Goal: Task Accomplishment & Management: Complete application form

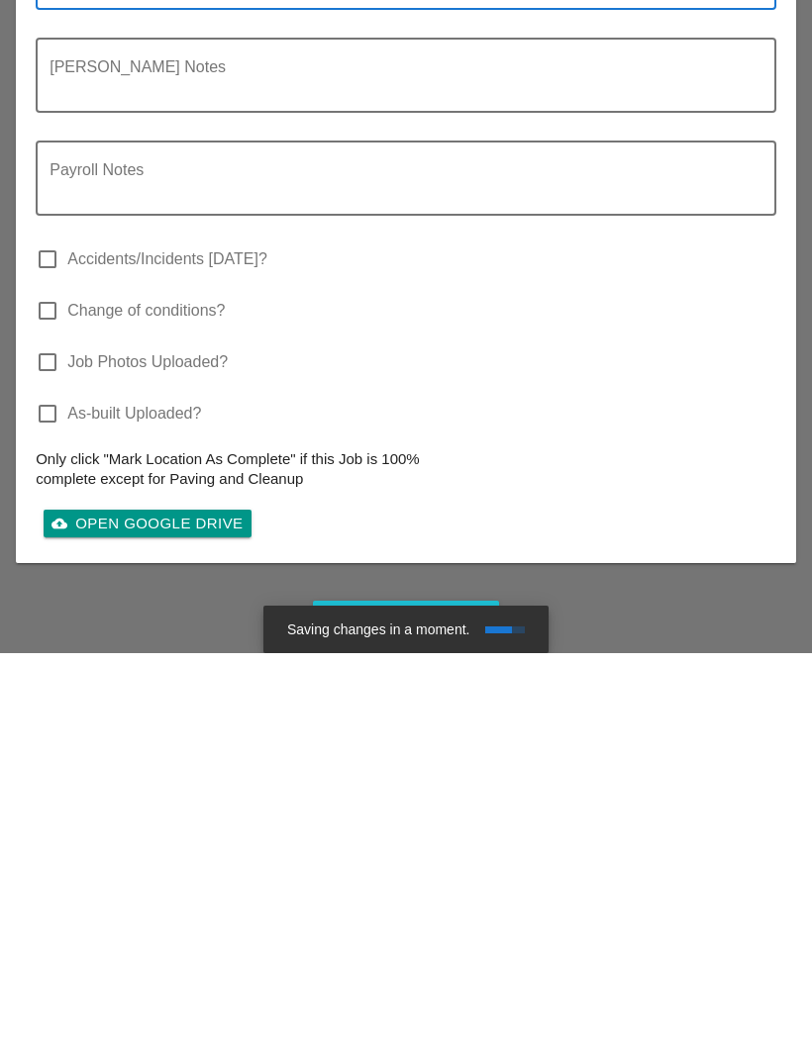
click at [263, 370] on textarea "One man lift in other construction company property. Went and got it out. Conti…" at bounding box center [397, 357] width 697 height 86
click at [253, 359] on textarea "One man lift in other construction company property. Went and got it out. Conti…" at bounding box center [397, 357] width 697 height 86
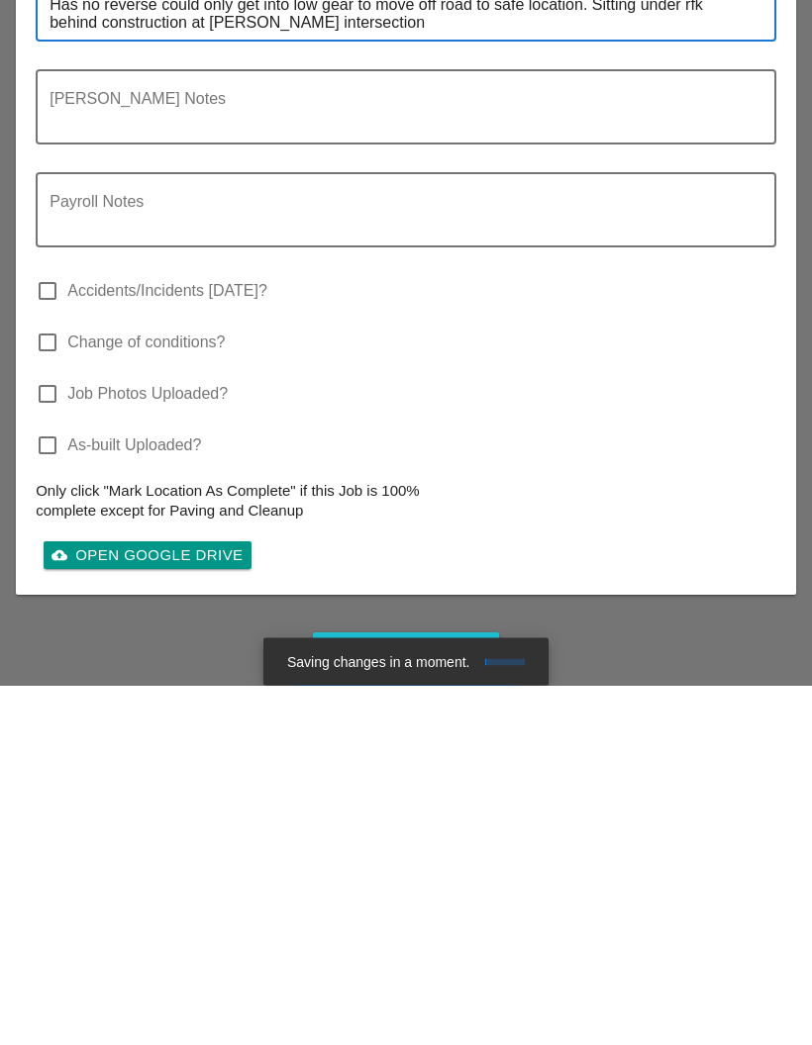
click at [206, 389] on textarea "One man lift in other construction company property. Went and got it out. Conti…" at bounding box center [397, 357] width 697 height 86
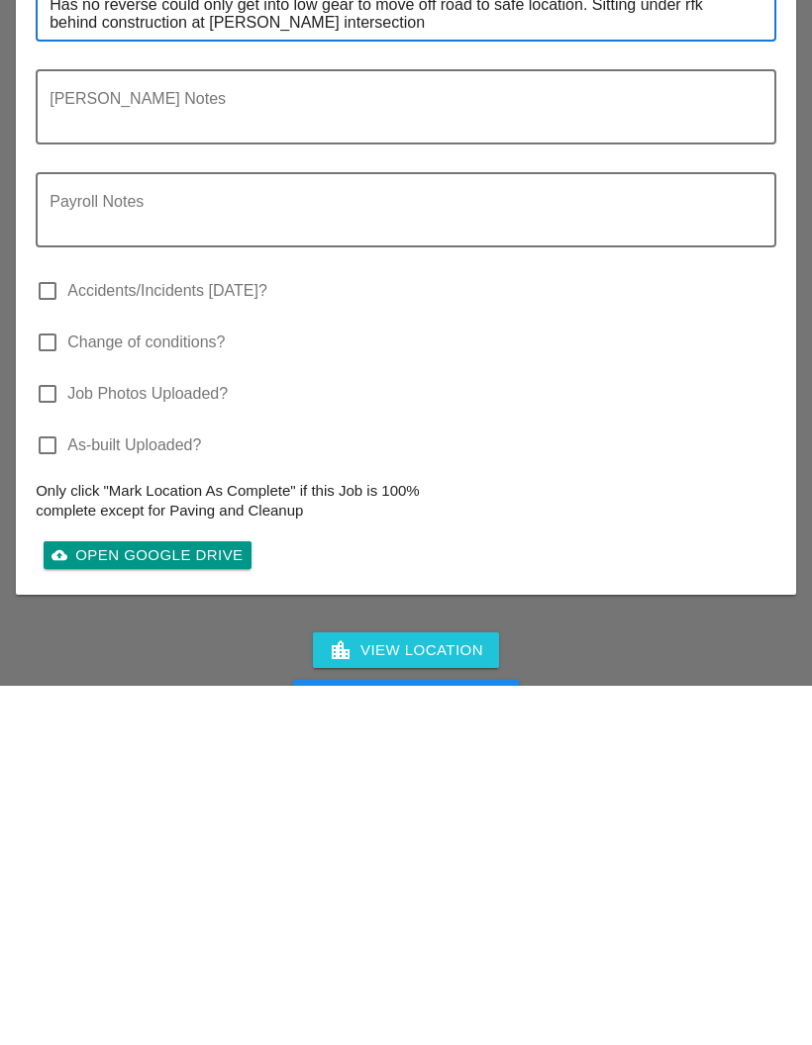
click at [274, 400] on textarea "One man lift in other construction company property. Went and got it out. Conti…" at bounding box center [397, 357] width 697 height 86
click at [268, 400] on textarea "One man lift in other construction company property. Went and got it out. Conti…" at bounding box center [397, 357] width 697 height 86
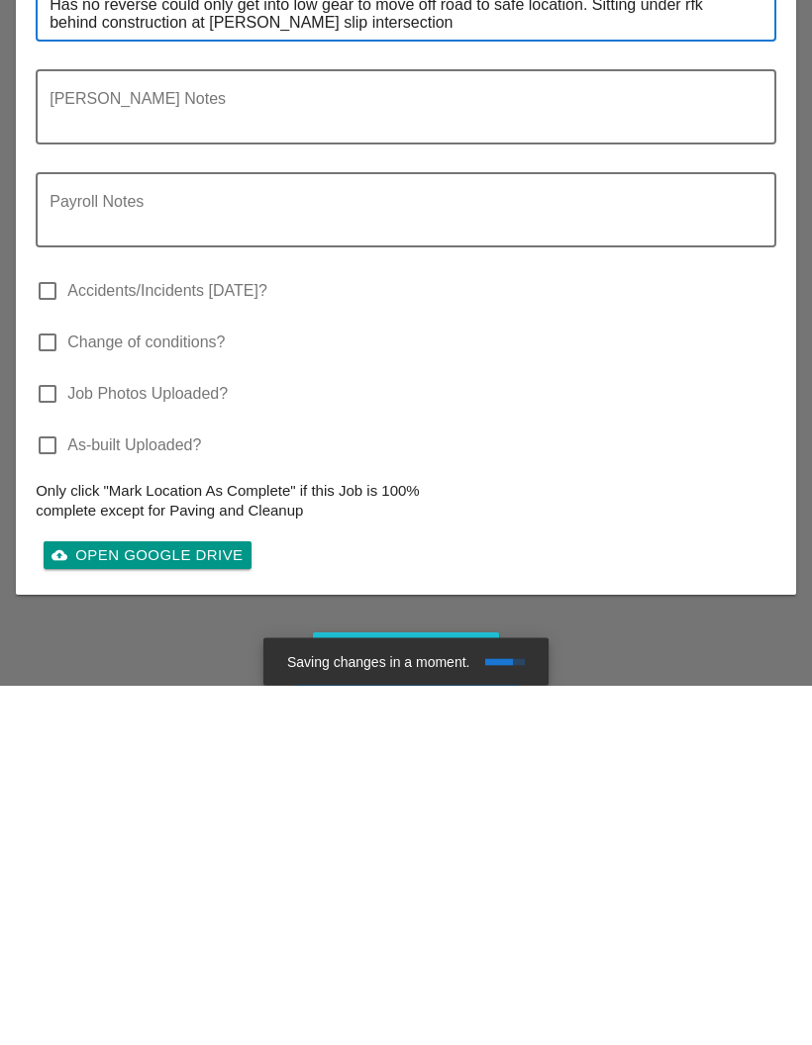
click at [430, 400] on textarea "One man lift in other construction company property. Went and got it out. Conti…" at bounding box center [397, 357] width 697 height 86
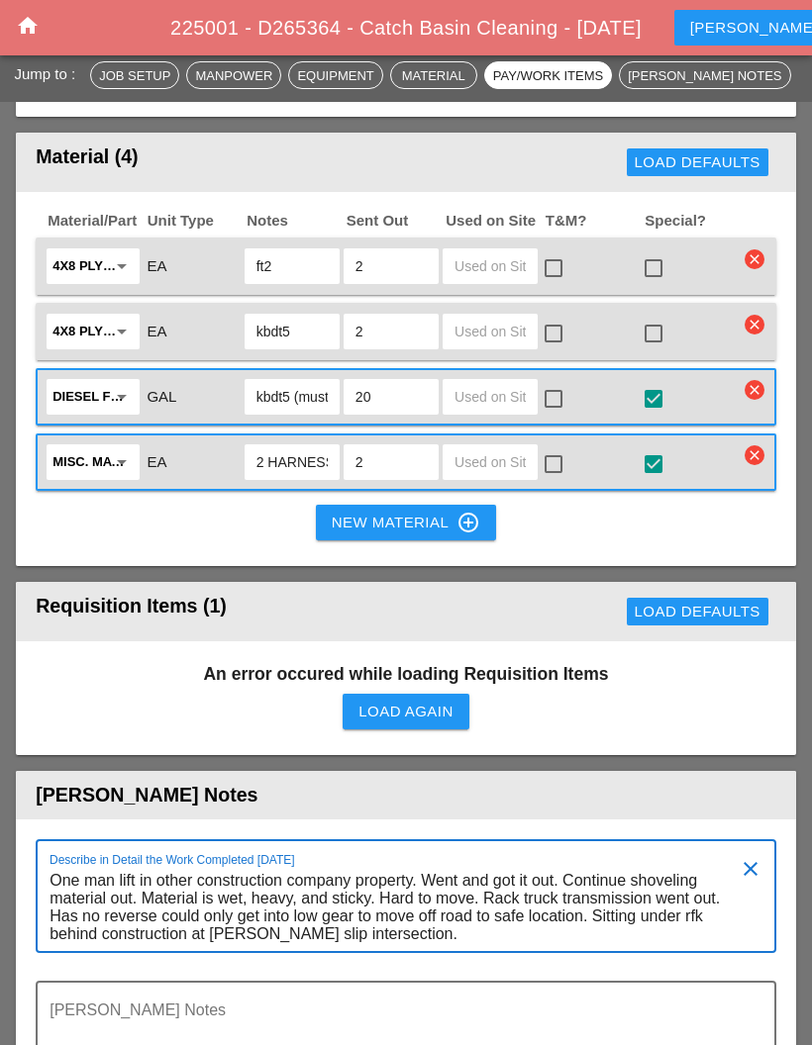
scroll to position [2397, 0]
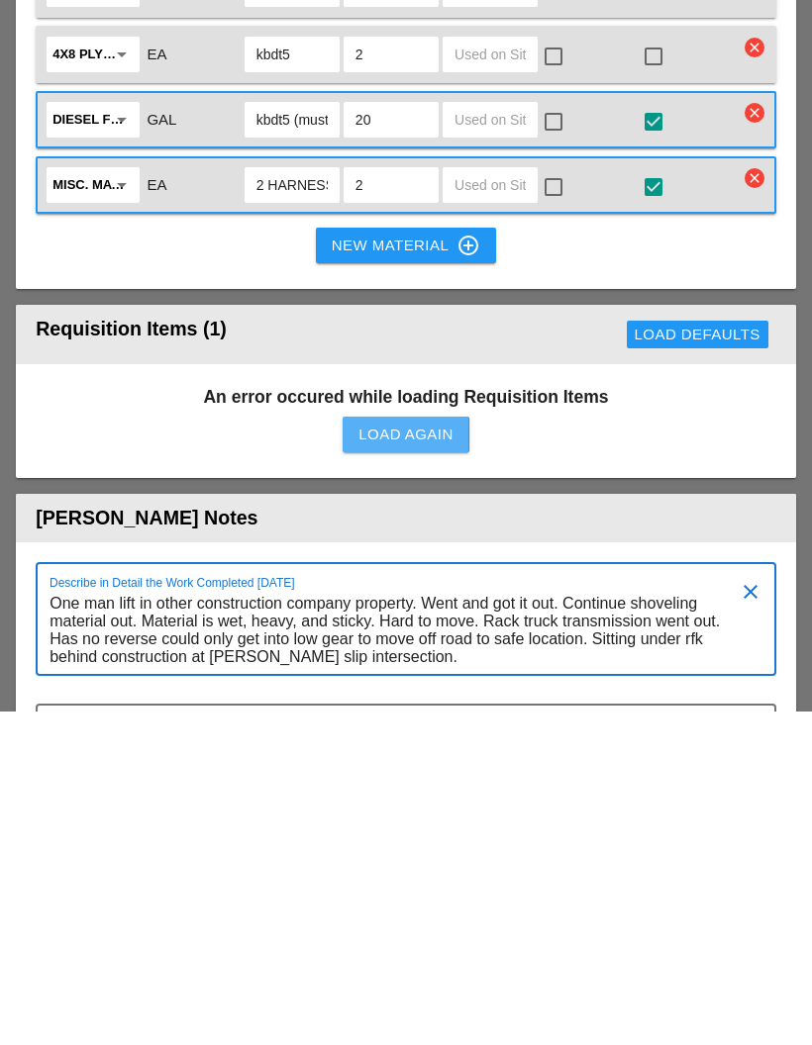
type textarea "One man lift in other construction company property. Went and got it out. Conti…"
click at [413, 758] on div "Load Again" at bounding box center [405, 769] width 94 height 23
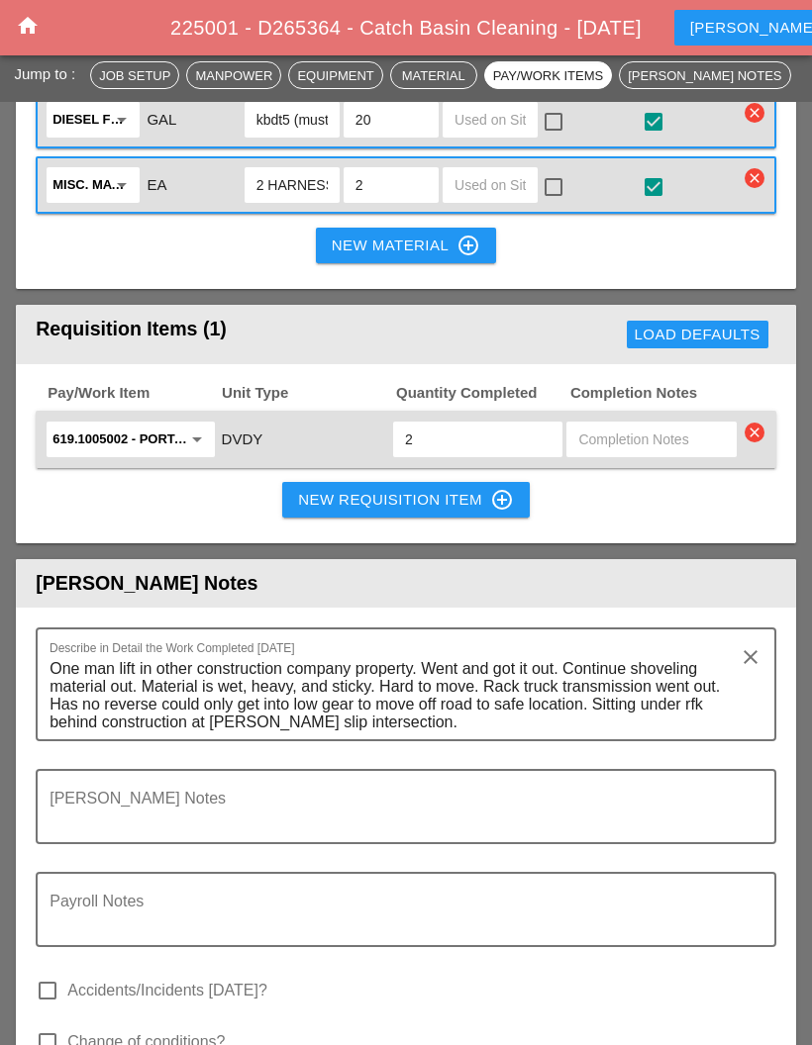
click at [386, 489] on div "New Requisition Item control_point" at bounding box center [406, 500] width 216 height 24
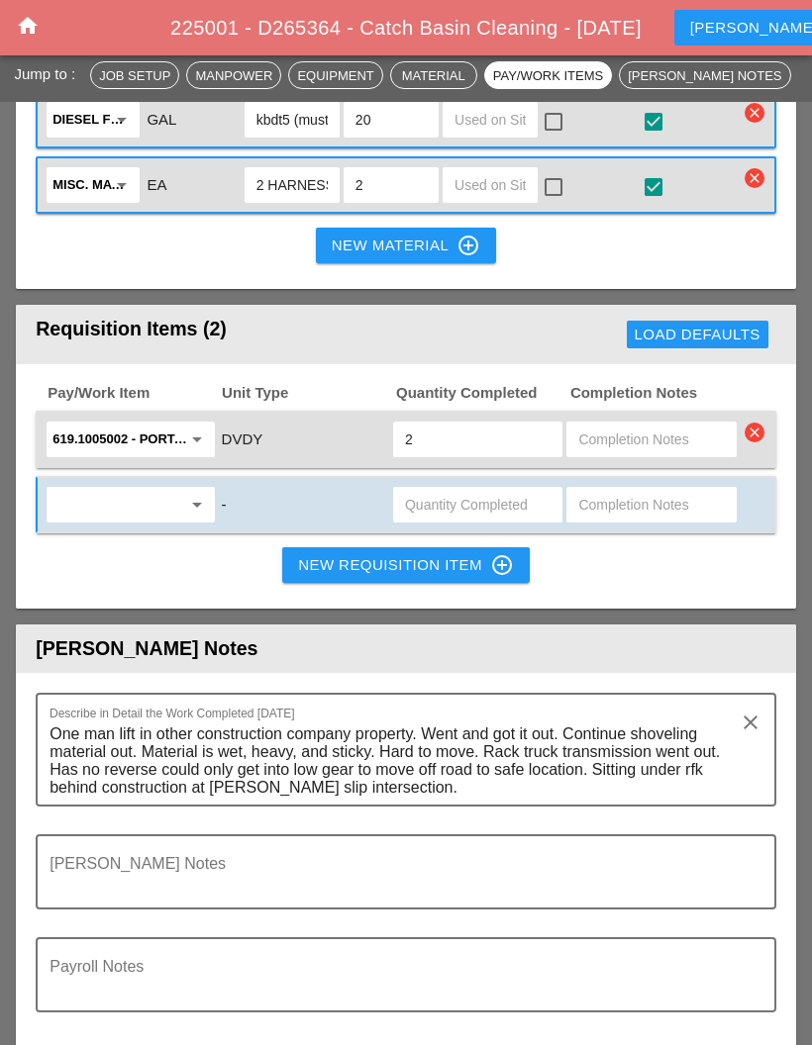
click at [148, 489] on input "text" at bounding box center [116, 505] width 128 height 32
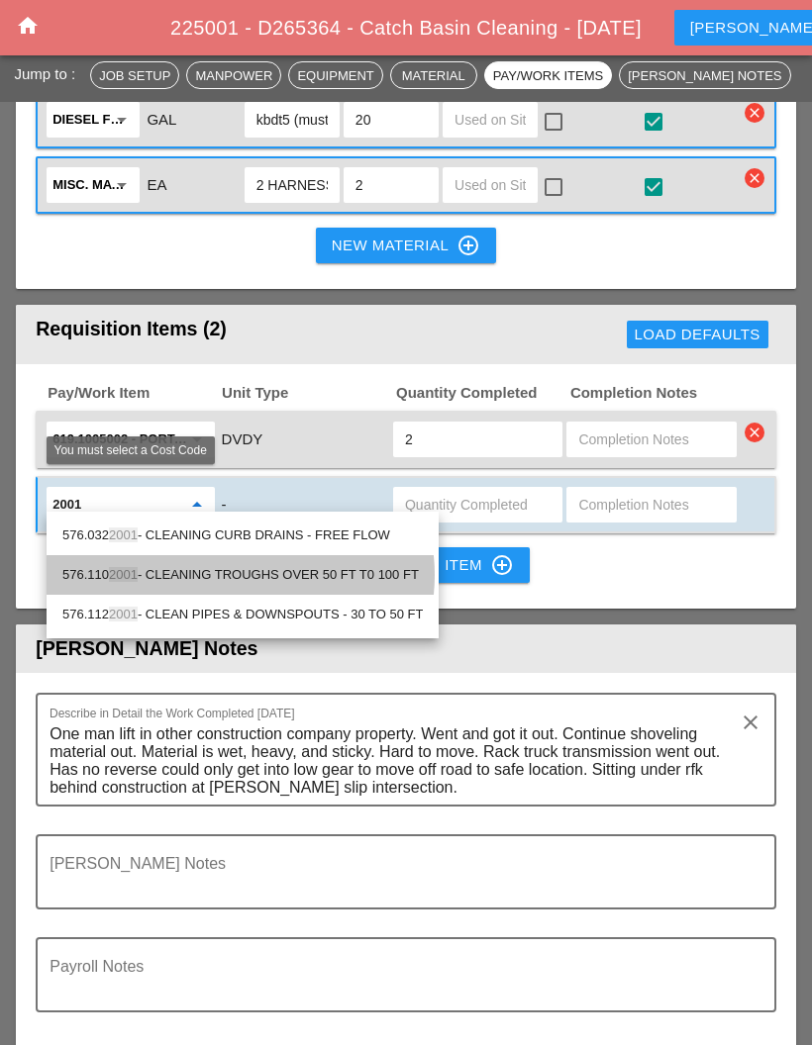
click at [349, 562] on div "576.110 2001 - CLEANING TROUGHS OVER 50 FT T0 100 FT" at bounding box center [242, 575] width 360 height 40
type input "576.1102001 - CLEANING TROUGHS OVER 50 FT T0 100 FT"
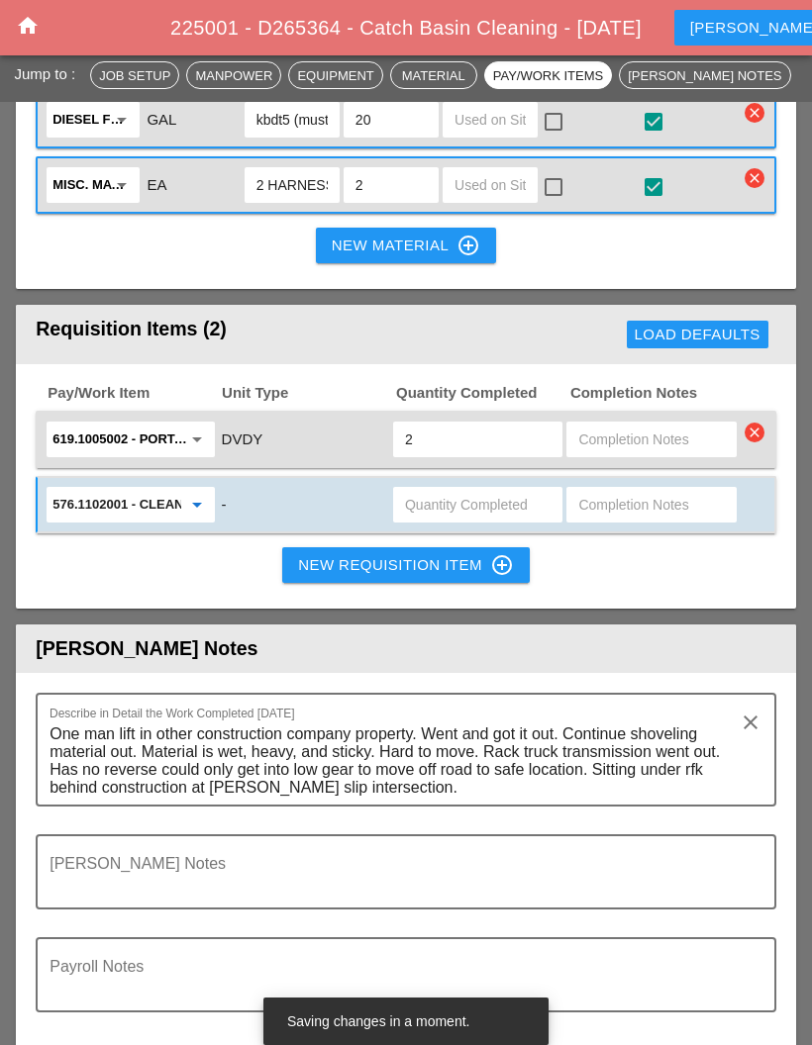
click at [636, 491] on input "text" at bounding box center [651, 505] width 146 height 32
type input "50-100"
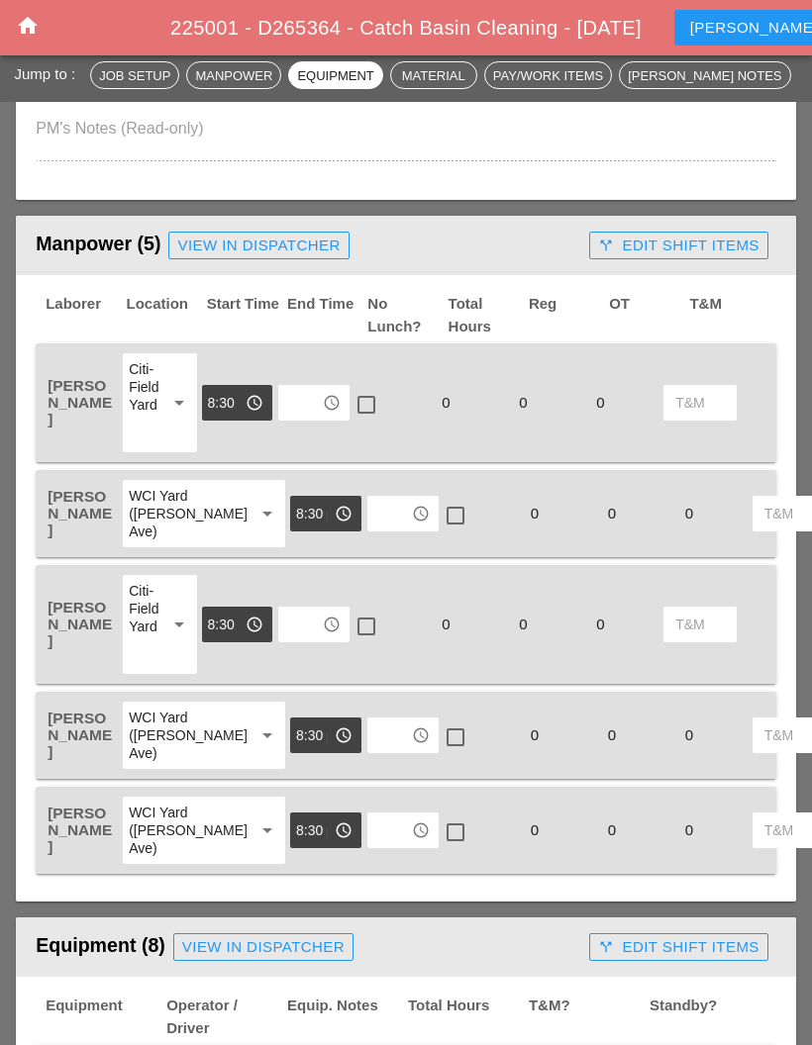
scroll to position [840, 0]
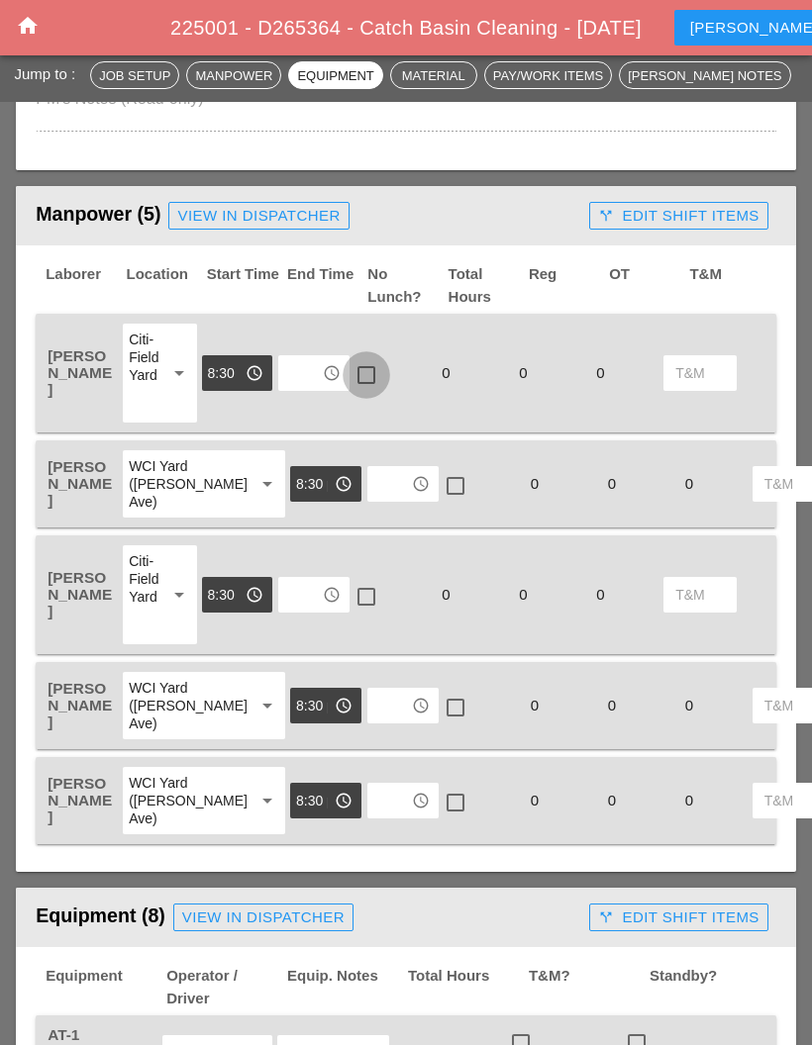
click at [364, 366] on div at bounding box center [366, 375] width 34 height 34
checkbox input "true"
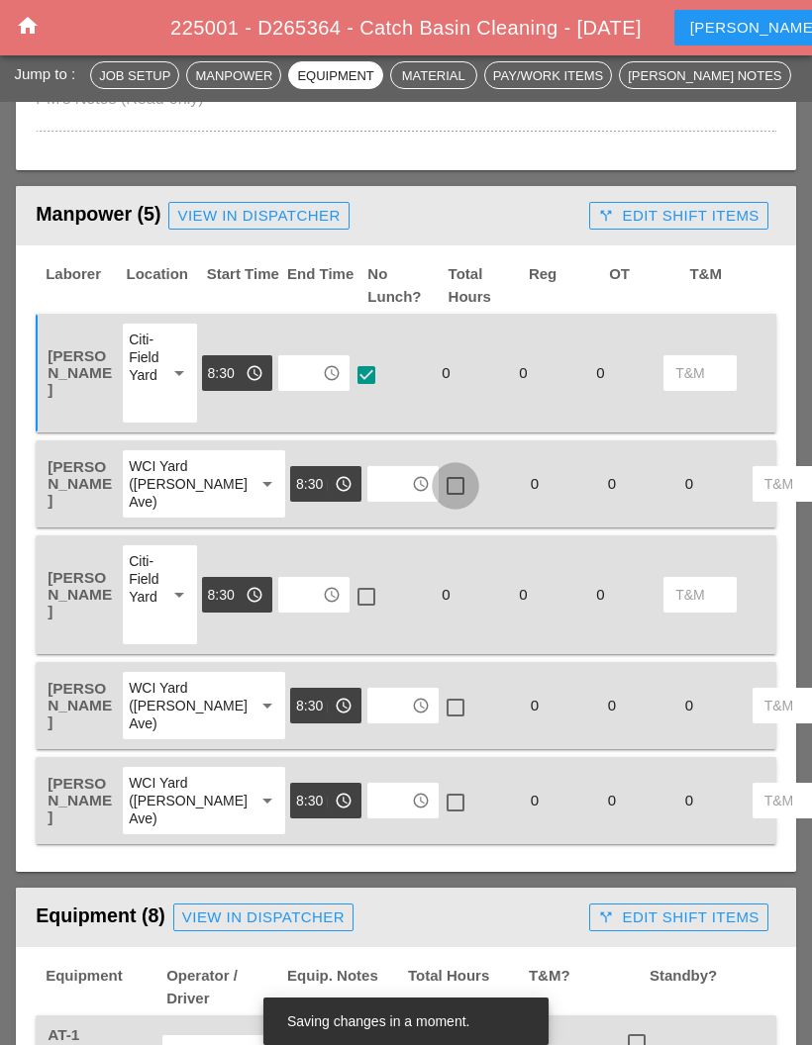
click at [439, 499] on div at bounding box center [456, 486] width 34 height 34
checkbox input "true"
click at [370, 613] on div at bounding box center [366, 597] width 34 height 34
checkbox input "true"
click at [439, 725] on div at bounding box center [456, 708] width 34 height 34
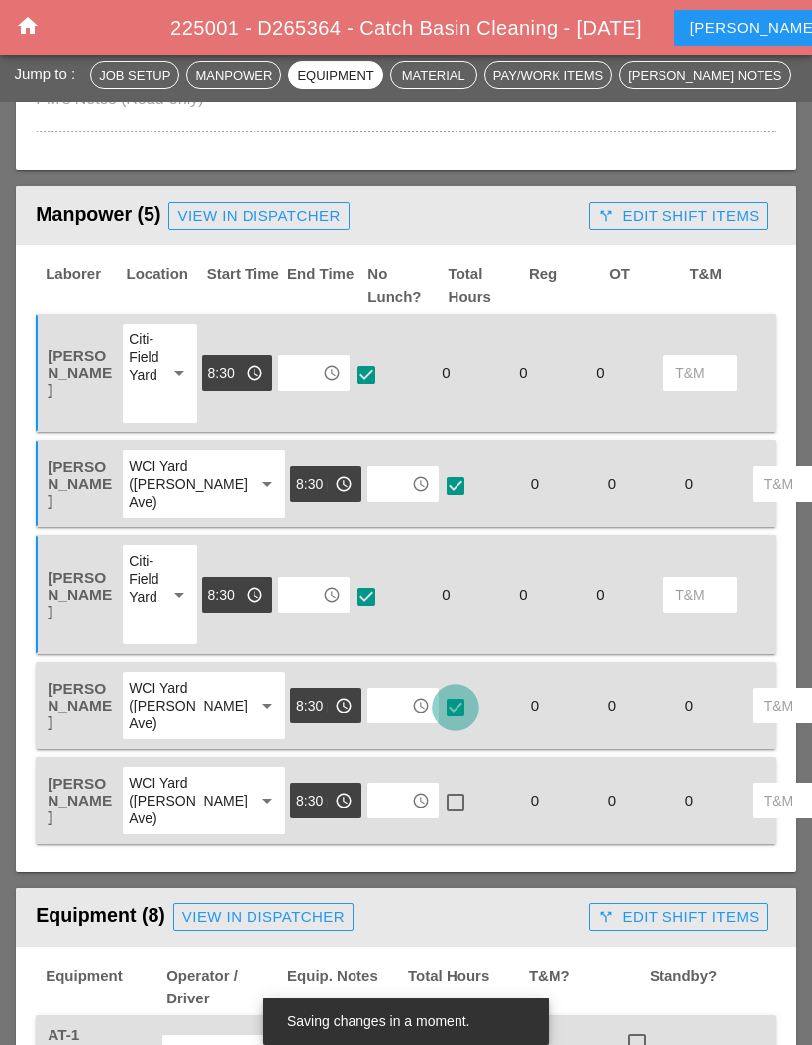
checkbox input "true"
click at [439, 820] on div at bounding box center [456, 803] width 34 height 34
checkbox input "true"
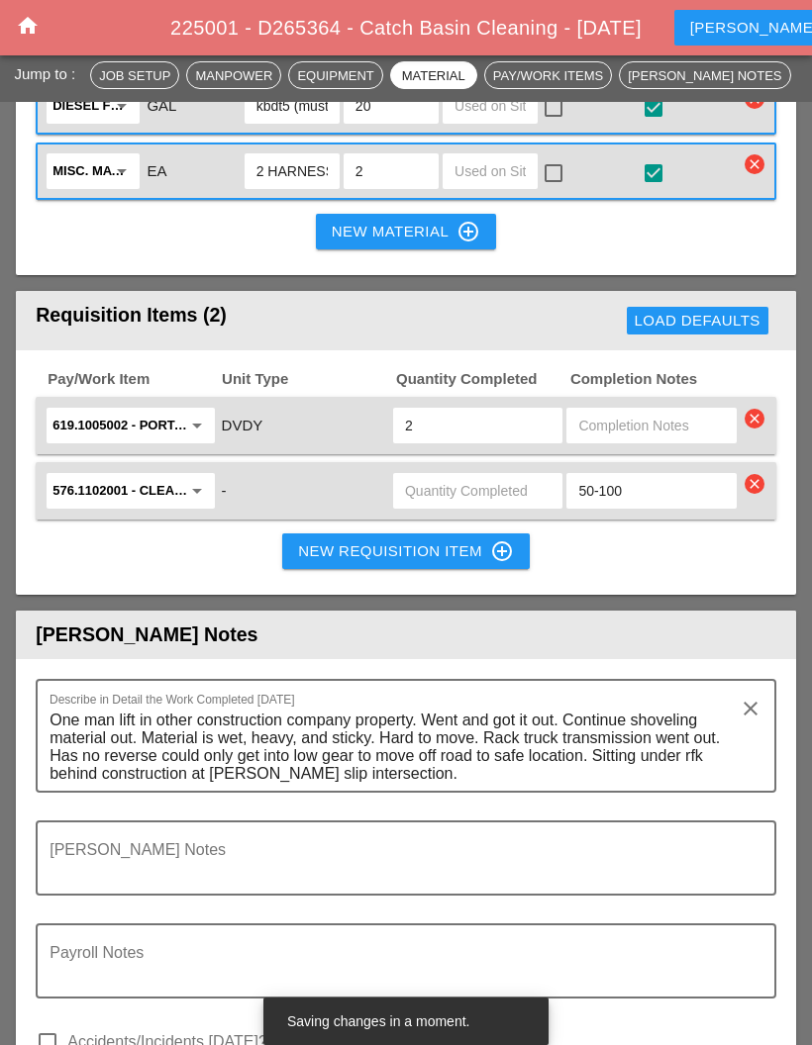
click at [419, 754] on textarea "One man lift in other construction company property. Went and got it out. Conti…" at bounding box center [397, 748] width 697 height 86
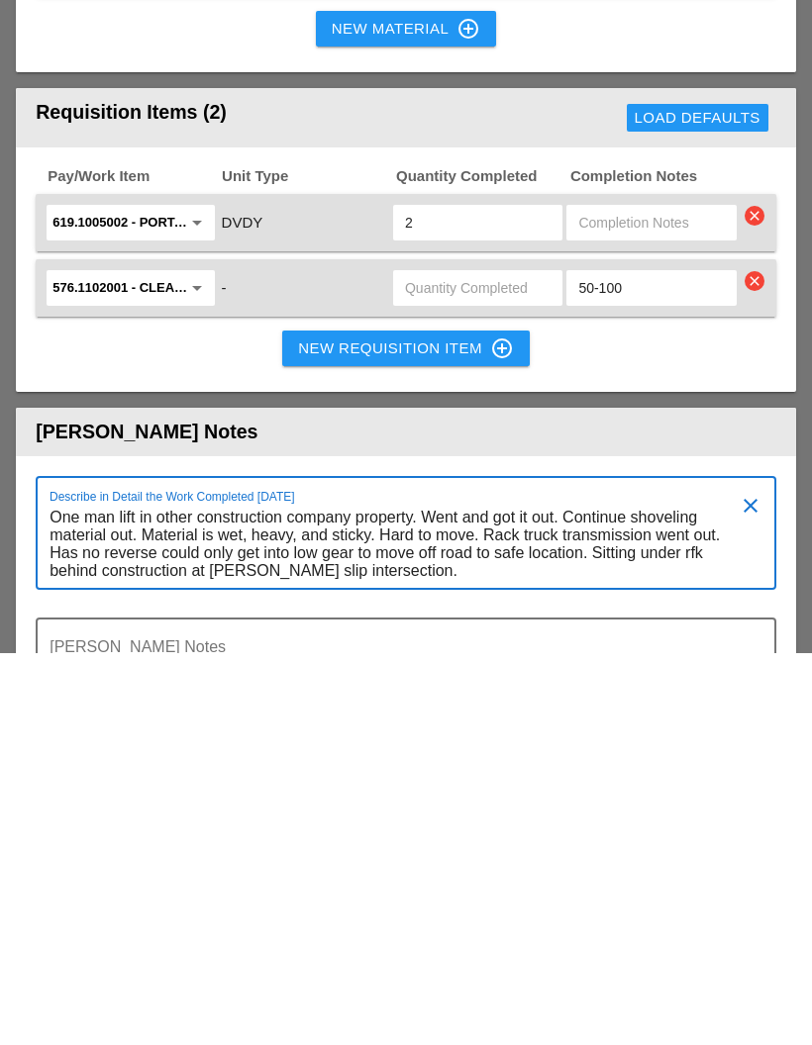
scroll to position [2557, 0]
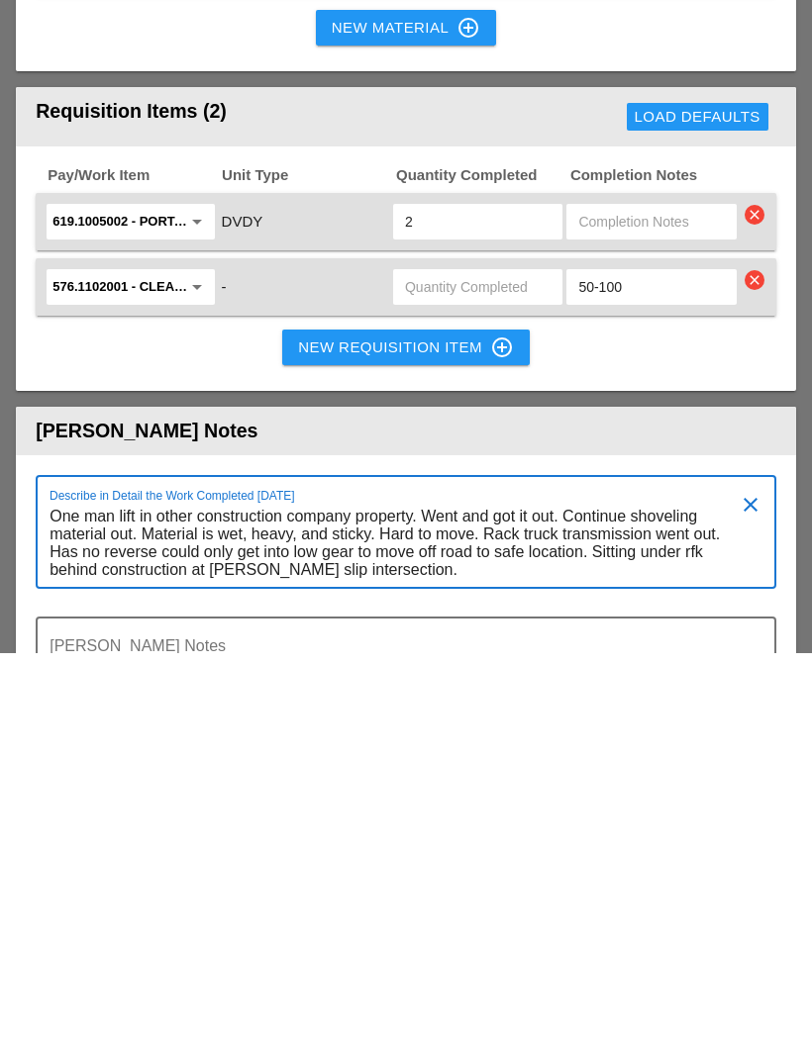
click at [424, 893] on textarea "One man lift in other construction company property. Went and got it out. Conti…" at bounding box center [397, 936] width 697 height 86
click at [382, 893] on textarea "One man lift in other construction company property. Went and got it out. Conti…" at bounding box center [397, 936] width 697 height 86
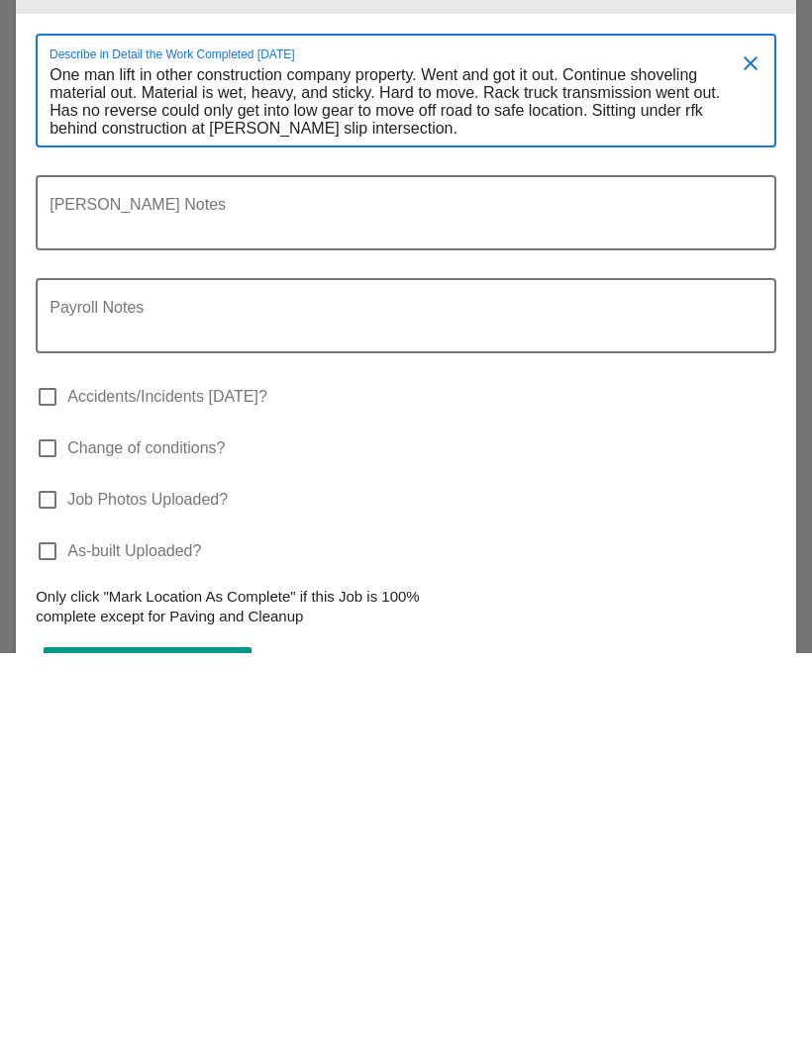
scroll to position [3099, 0]
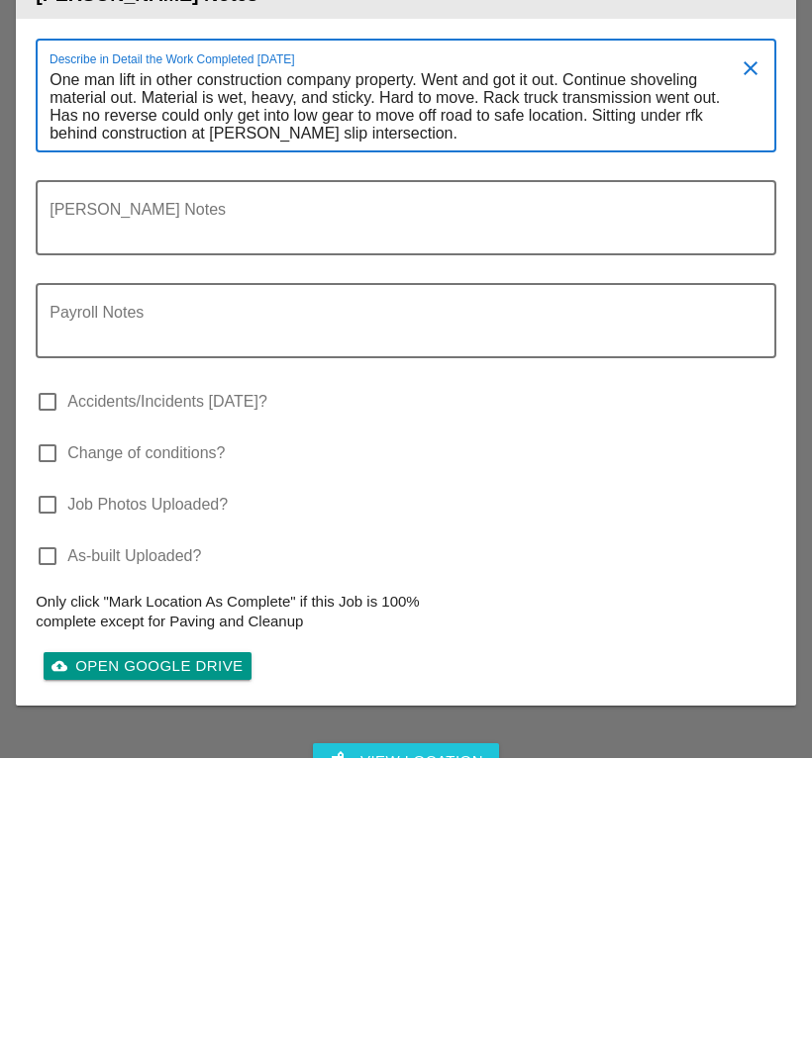
type textarea "One man lift in other construction company property. Went and got it out. Conti…"
click at [456, 493] on textarea "Foreman's Notes" at bounding box center [397, 517] width 697 height 48
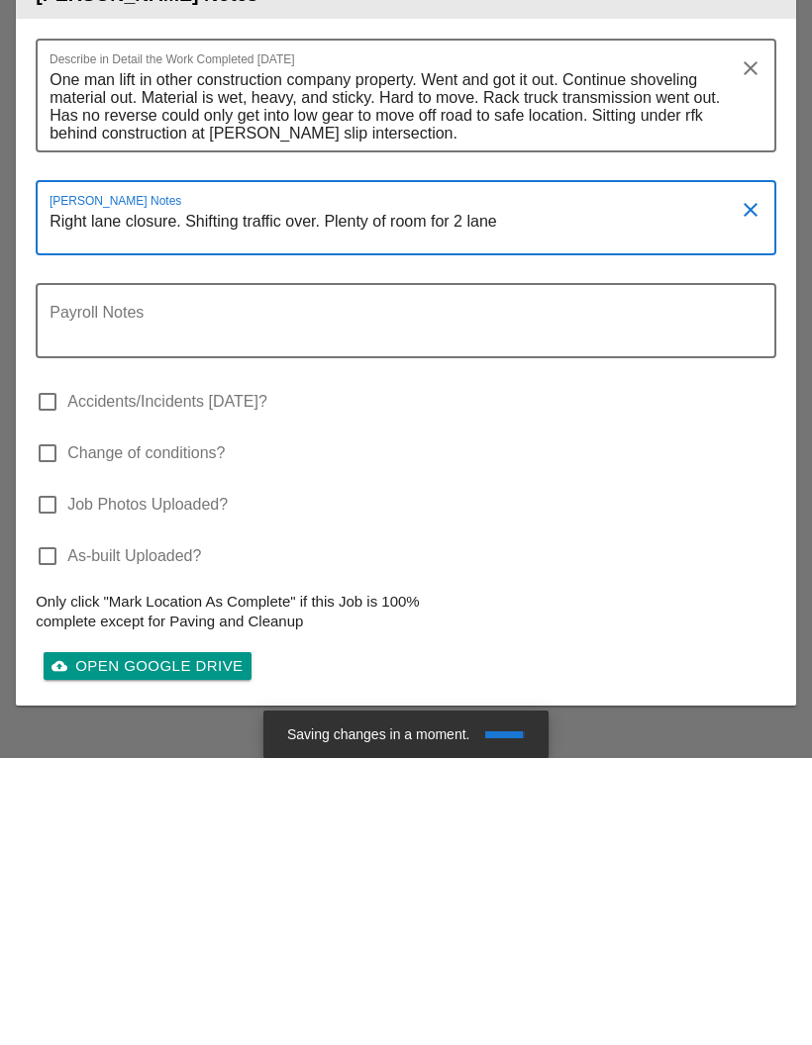
type textarea "Right lane closure. Shifting traffic over. Plenty of room for 2 lanes"
